Goal: Transaction & Acquisition: Purchase product/service

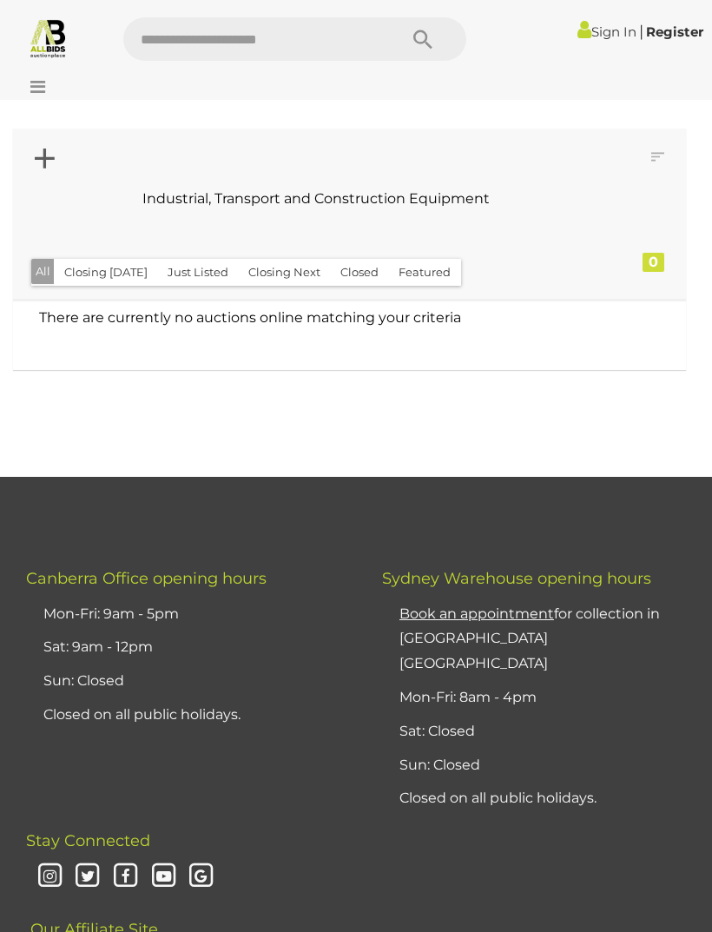
click at [183, 43] on input "text" at bounding box center [251, 38] width 257 height 43
type input "***"
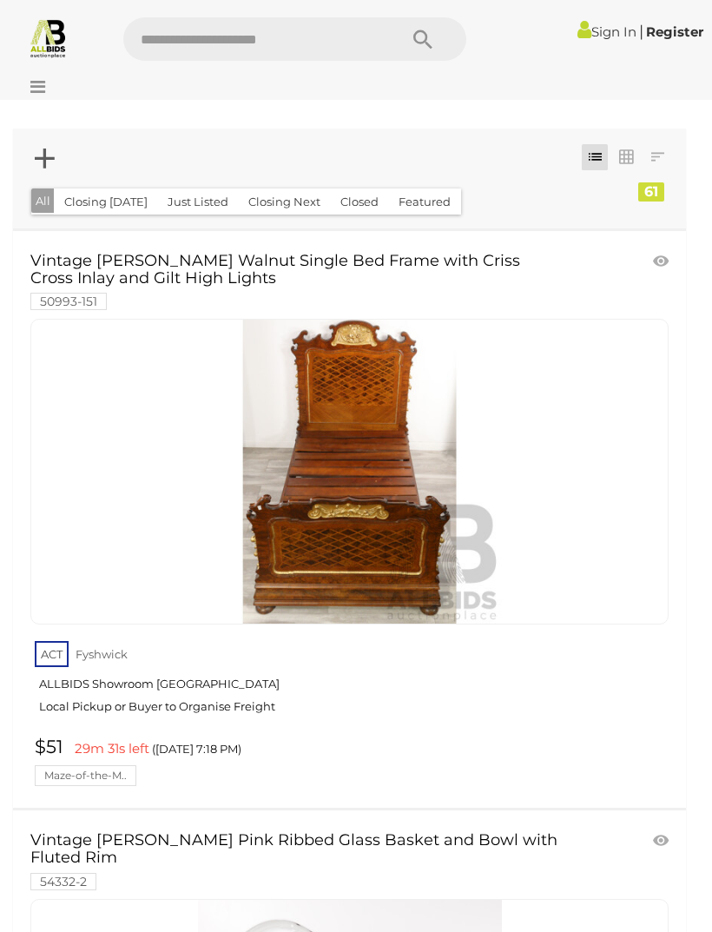
click at [214, 52] on input "text" at bounding box center [251, 38] width 257 height 43
type input "*********"
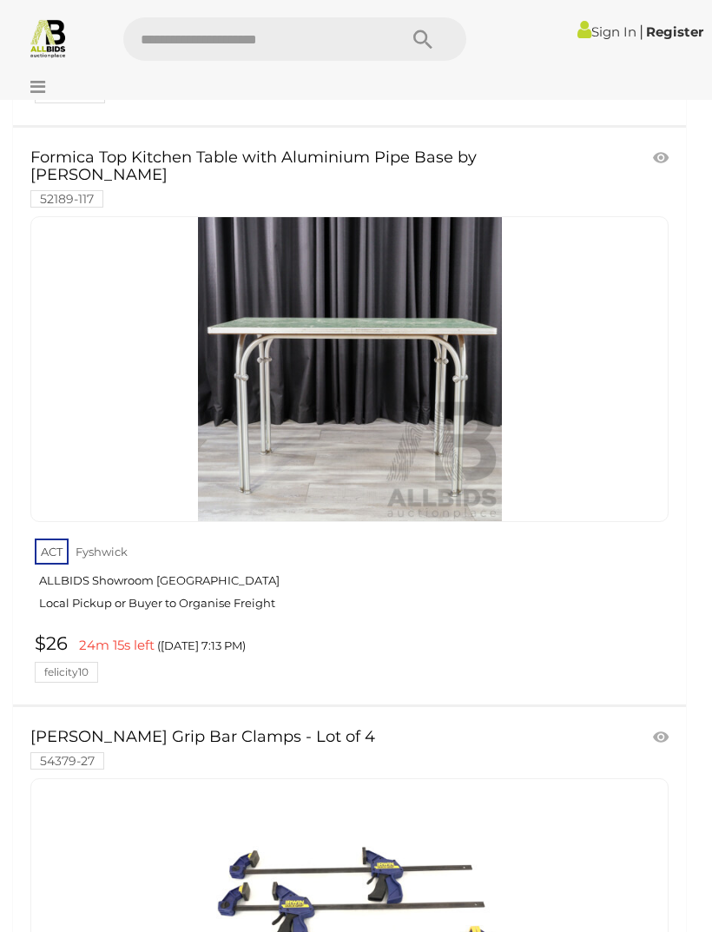
scroll to position [1836, 0]
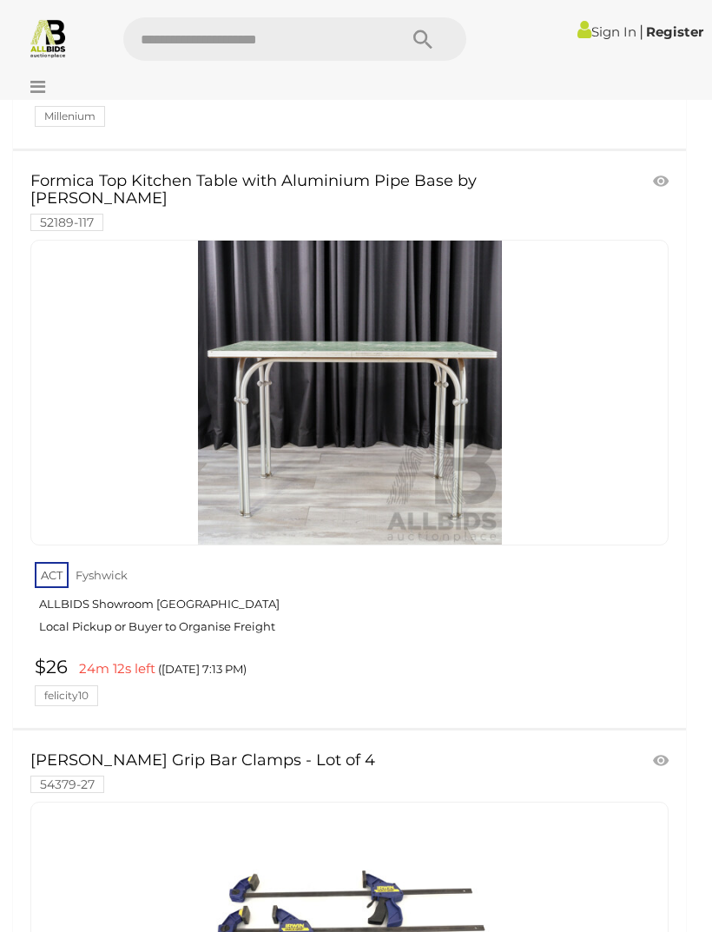
click at [464, 448] on img at bounding box center [350, 393] width 304 height 304
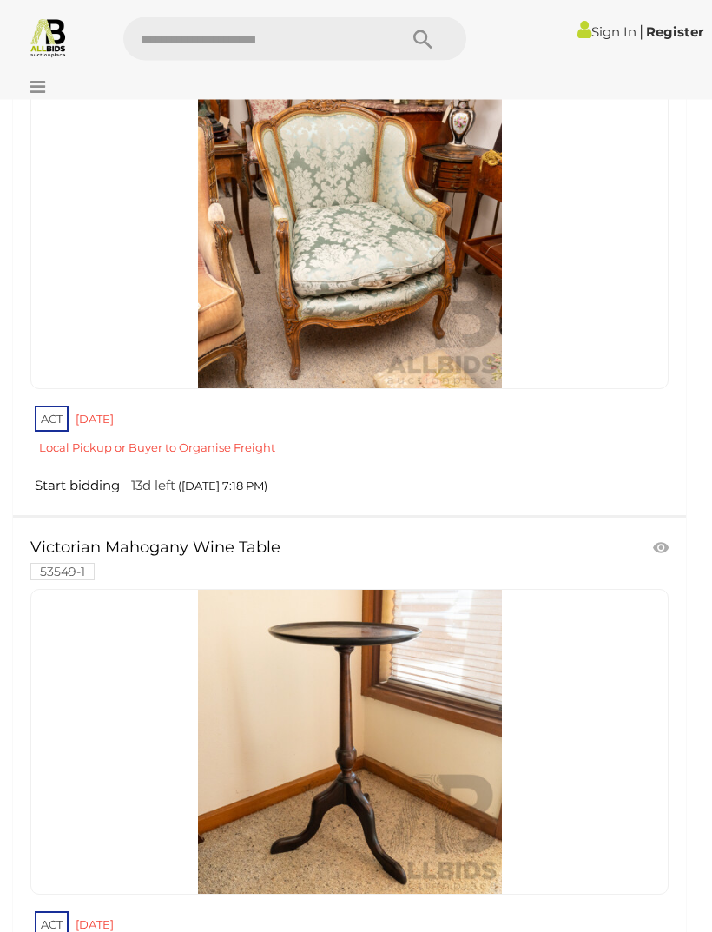
scroll to position [24595, 0]
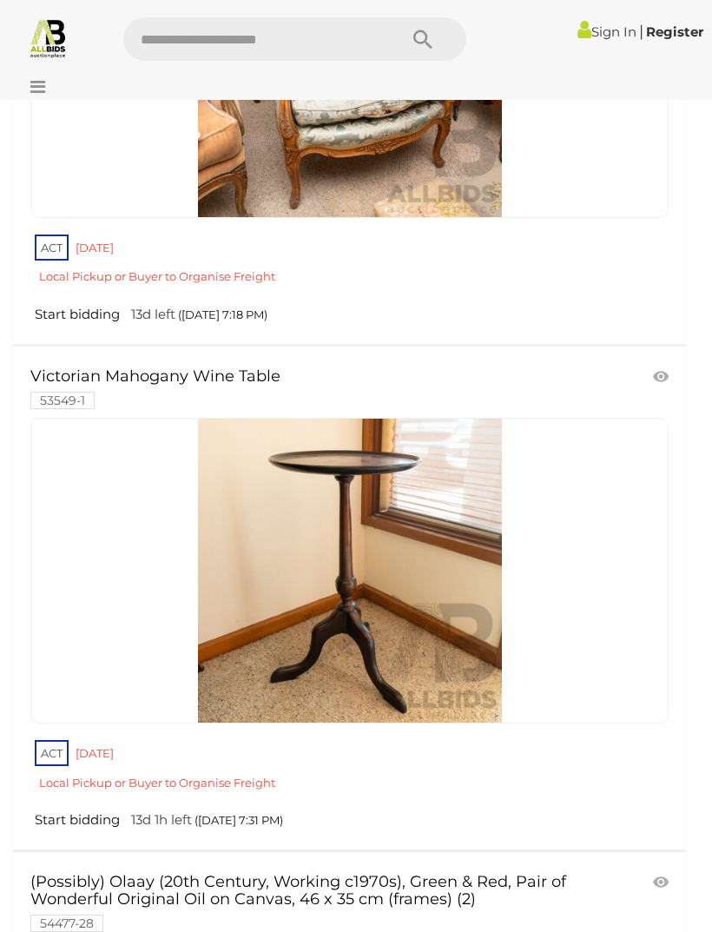
click at [339, 37] on input "text" at bounding box center [251, 38] width 257 height 43
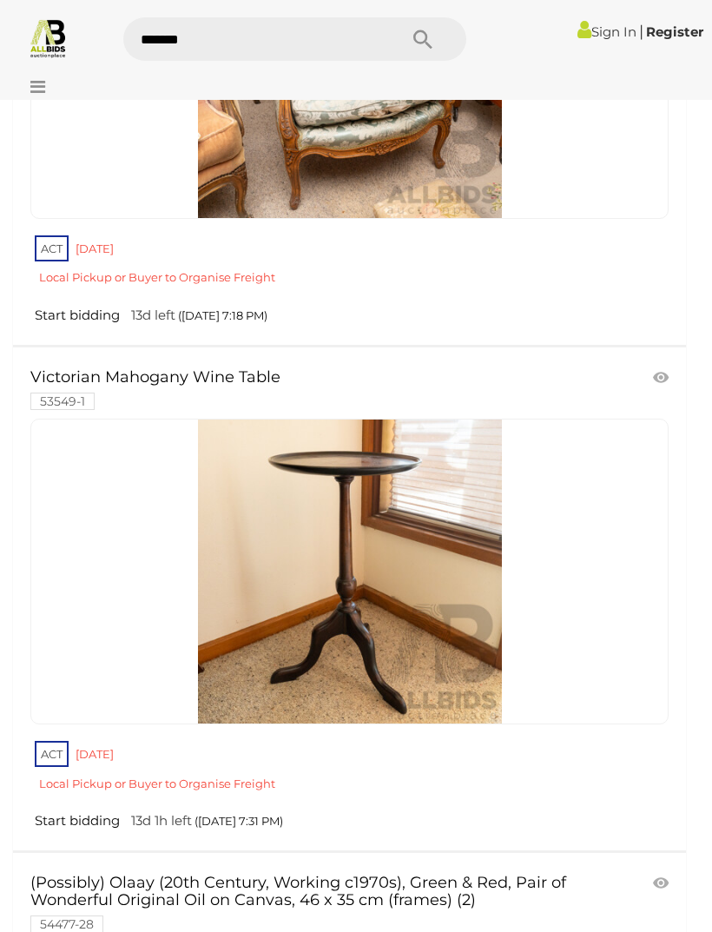
type input "*******"
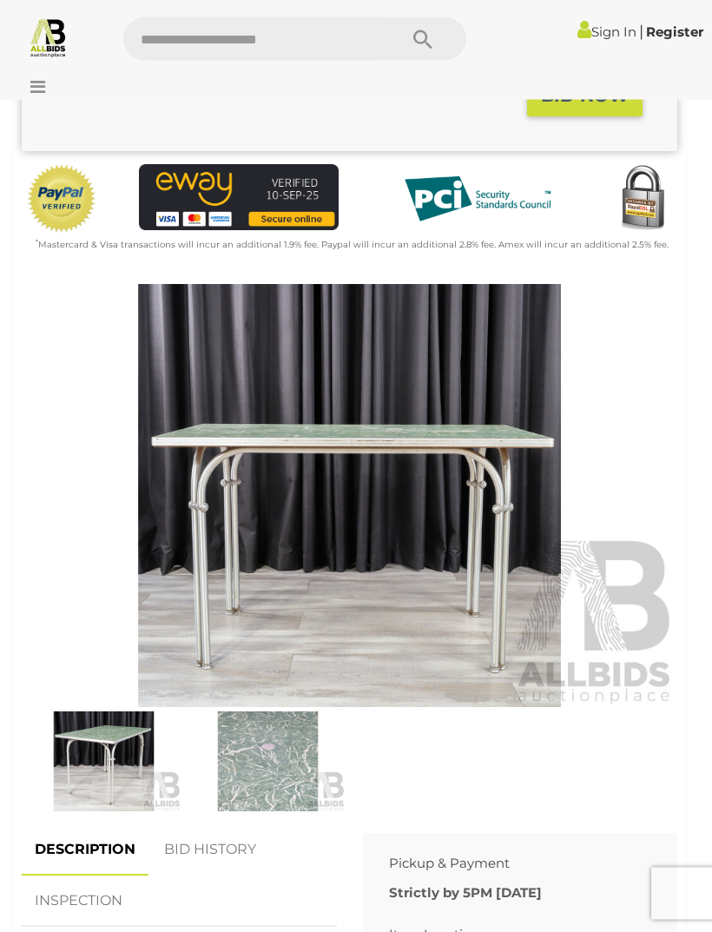
scroll to position [448, 0]
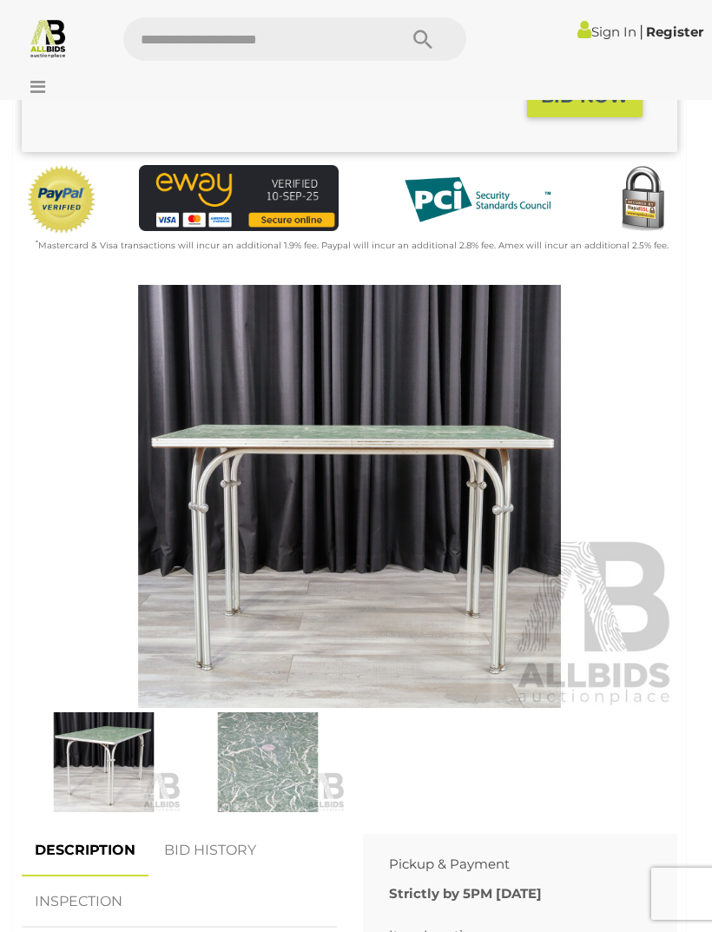
click at [296, 742] on img at bounding box center [267, 762] width 155 height 100
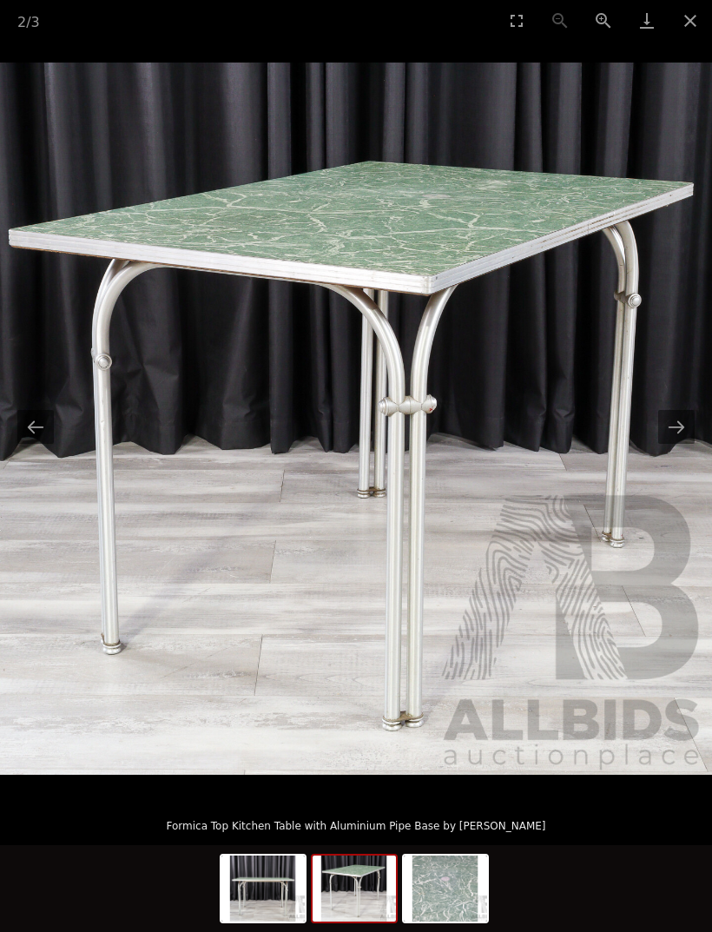
click at [692, 24] on button "Close gallery" at bounding box center [690, 20] width 43 height 41
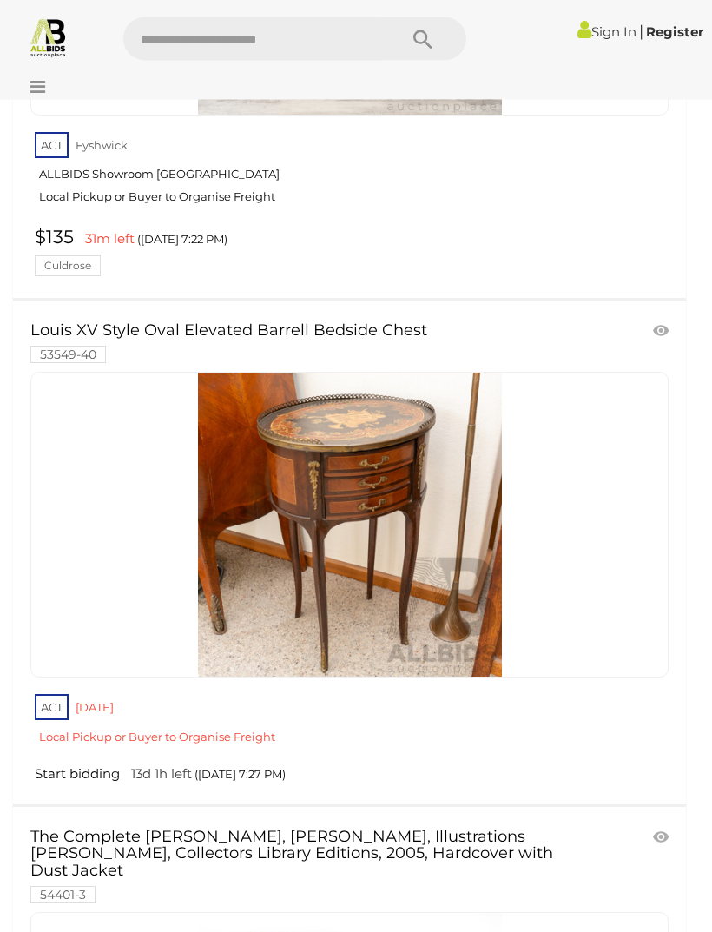
scroll to position [492, 0]
click at [451, 574] on img at bounding box center [350, 525] width 304 height 304
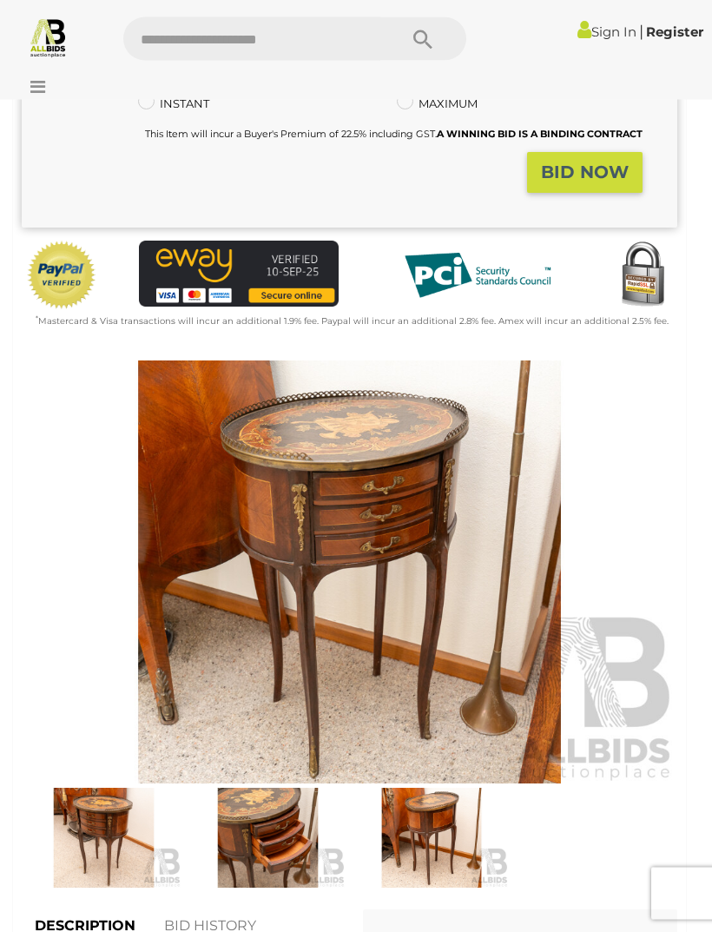
scroll to position [397, 0]
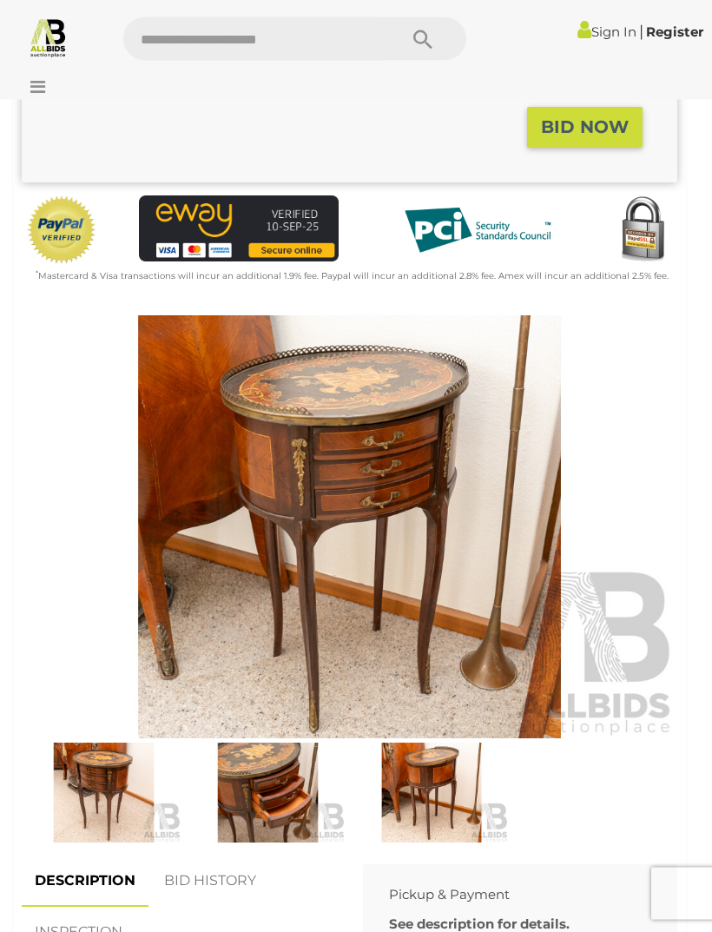
click at [466, 764] on img at bounding box center [431, 793] width 155 height 100
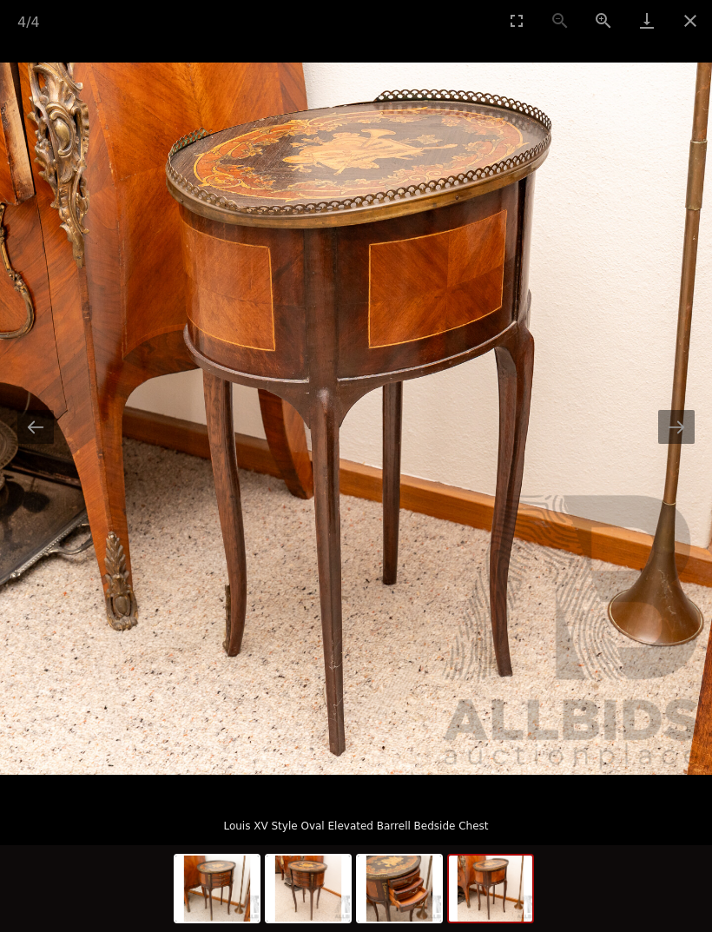
click at [418, 921] on img at bounding box center [399, 888] width 83 height 66
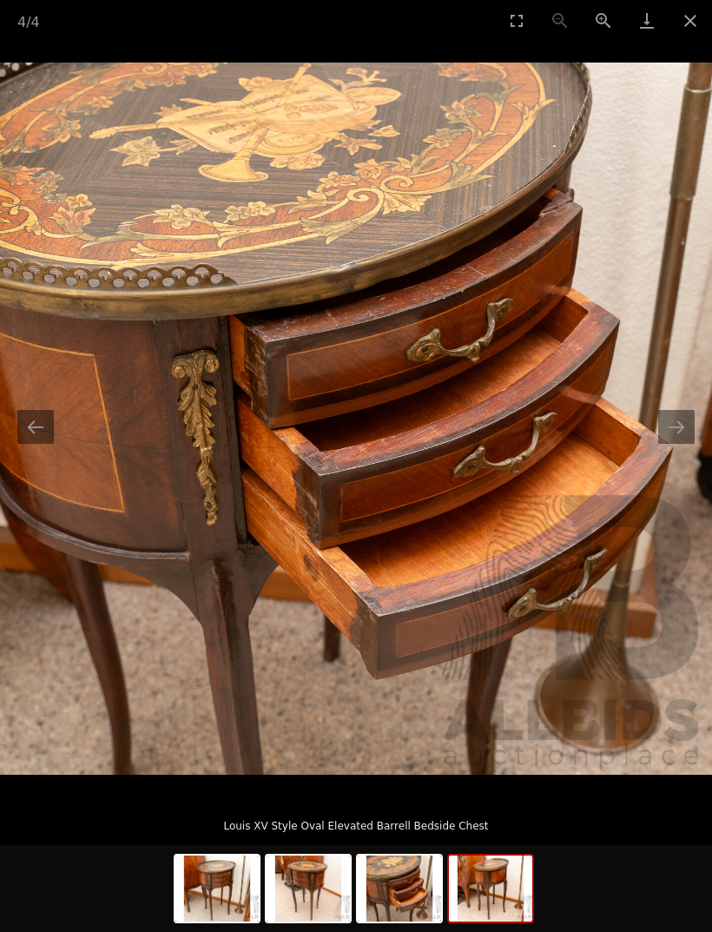
click at [479, 921] on img at bounding box center [490, 888] width 83 height 66
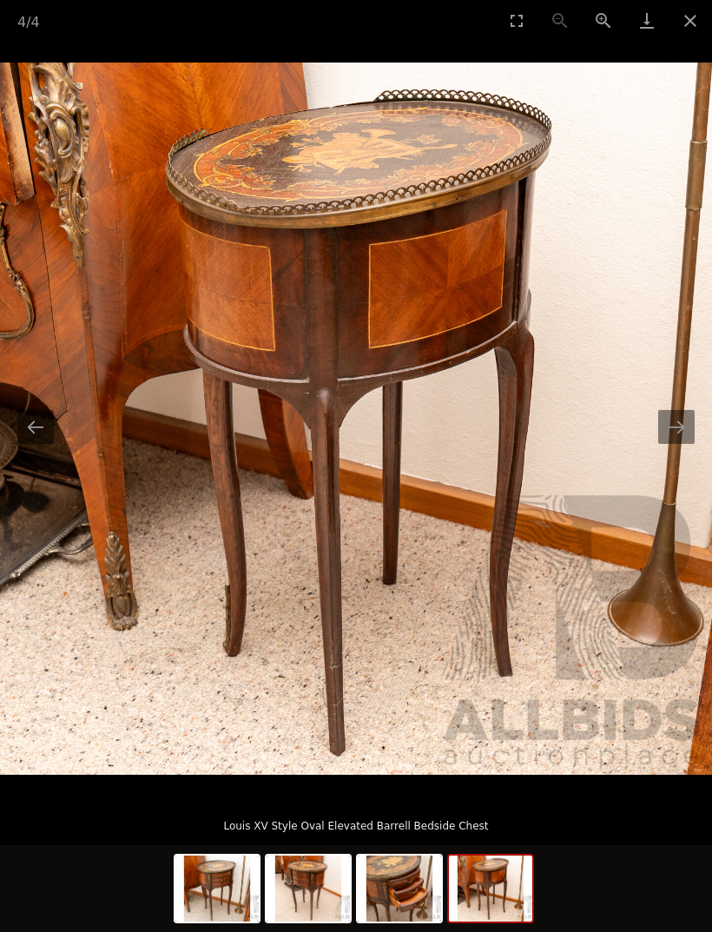
click at [243, 912] on img at bounding box center [216, 888] width 83 height 66
